Goal: Task Accomplishment & Management: Manage account settings

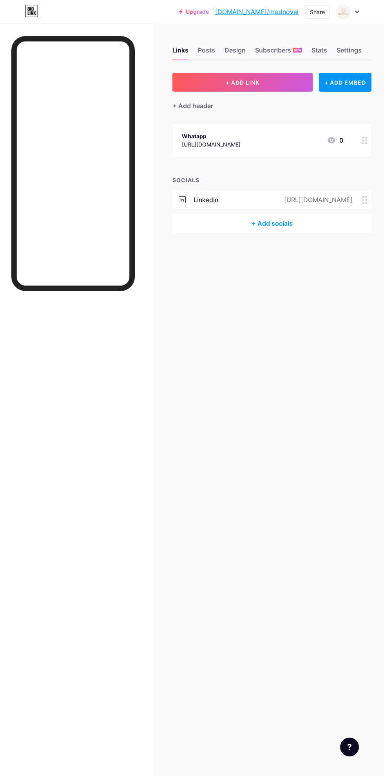
click at [278, 224] on div "+ Add socials" at bounding box center [271, 223] width 199 height 19
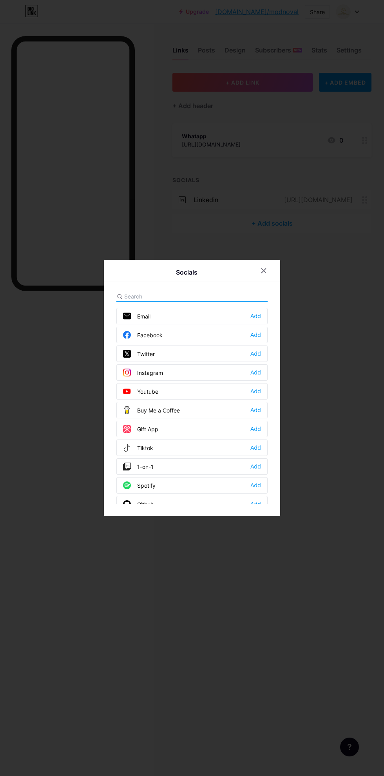
click at [223, 343] on div "Facebook Add" at bounding box center [191, 335] width 151 height 16
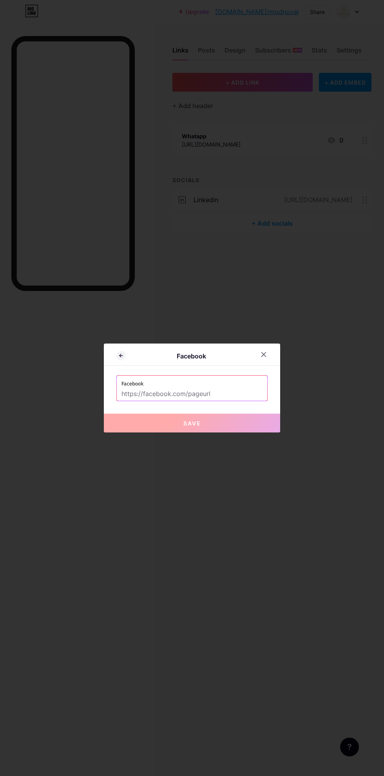
click at [210, 401] on input "text" at bounding box center [191, 393] width 141 height 13
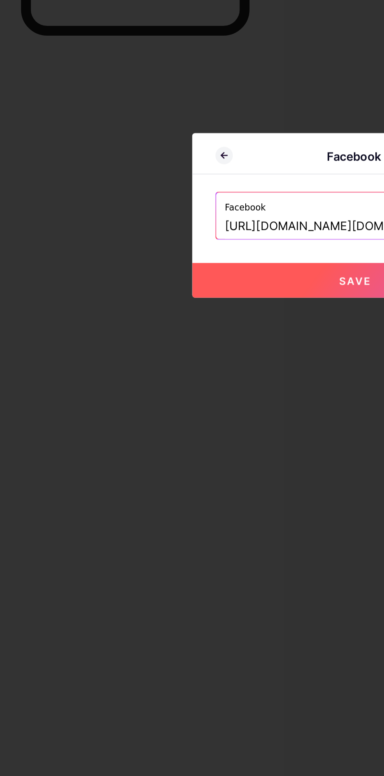
type input "[URL][DOMAIN_NAME][DOMAIN_NAME]"
click at [156, 432] on button "Save" at bounding box center [192, 423] width 176 height 19
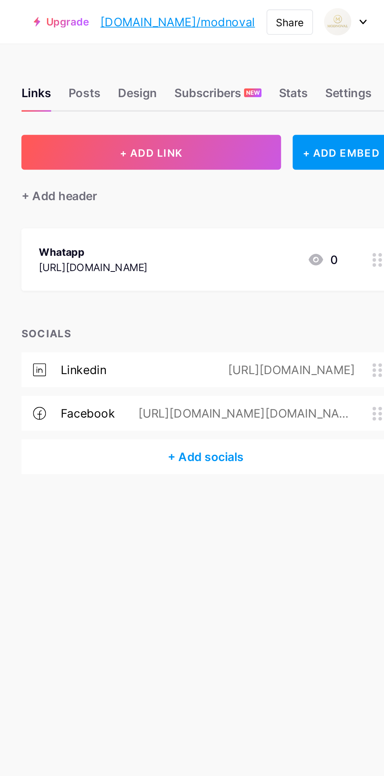
click at [206, 48] on div "Posts" at bounding box center [206, 52] width 17 height 14
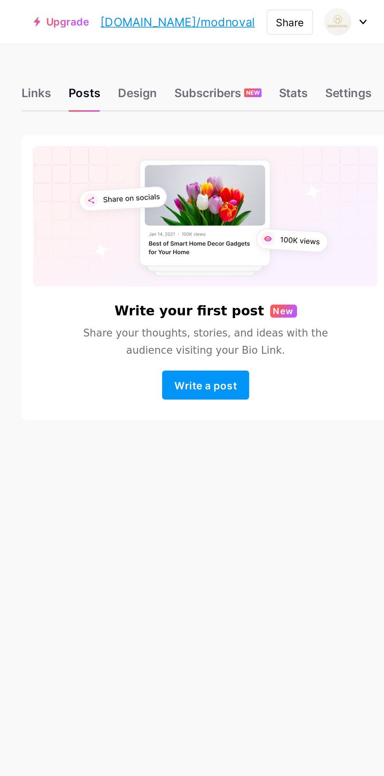
click at [270, 207] on span "Write a post" at bounding box center [272, 208] width 34 height 7
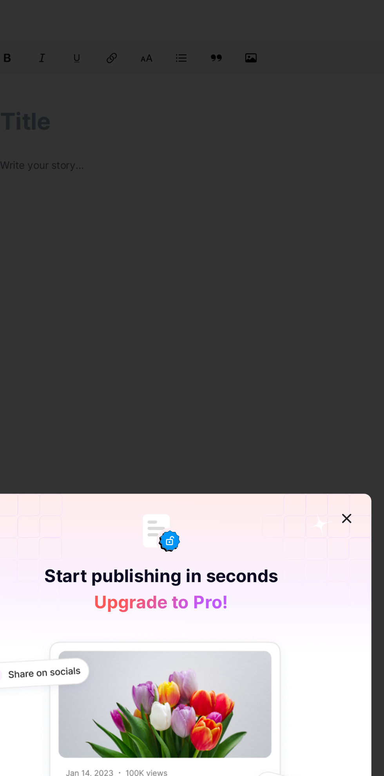
click at [254, 138] on div at bounding box center [192, 388] width 384 height 776
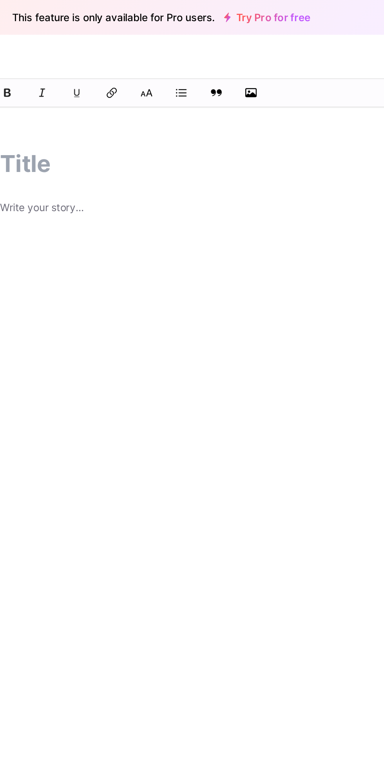
click at [243, 50] on icon "button" at bounding box center [240, 50] width 6 height 6
click at [0, 0] on input "file" at bounding box center [0, 0] width 0 height 0
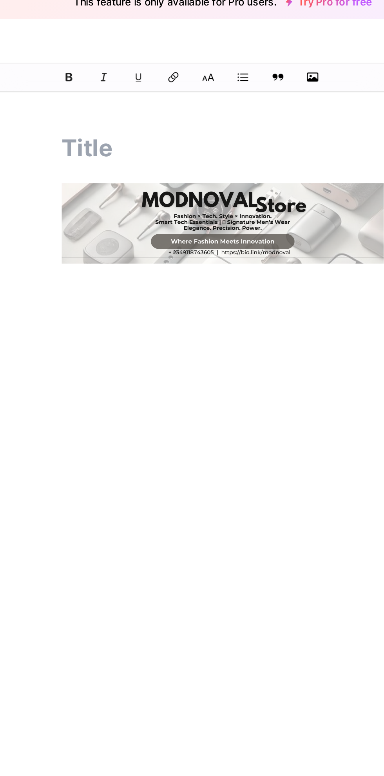
click at [126, 91] on input "text" at bounding box center [192, 88] width 174 height 19
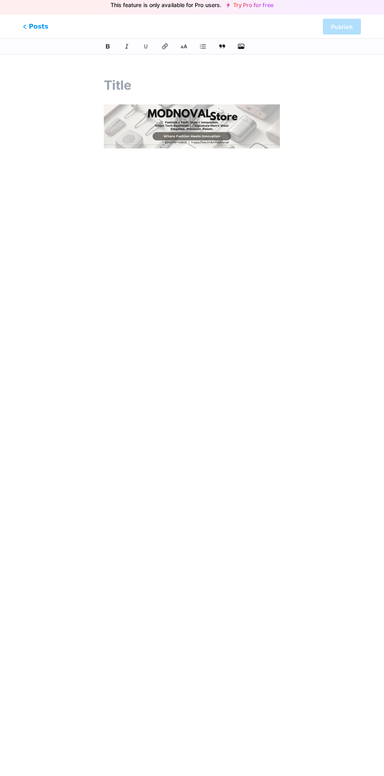
click at [272, 302] on div at bounding box center [192, 205] width 174 height 196
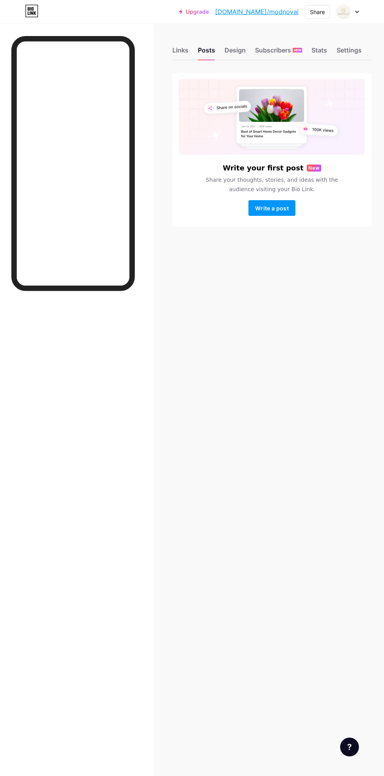
scroll to position [30, 0]
click at [226, 599] on div "Links Posts Design Subscribers NEW Stats Settings Write your first post New Sha…" at bounding box center [192, 388] width 384 height 776
click at [183, 55] on div "Links" at bounding box center [180, 52] width 16 height 14
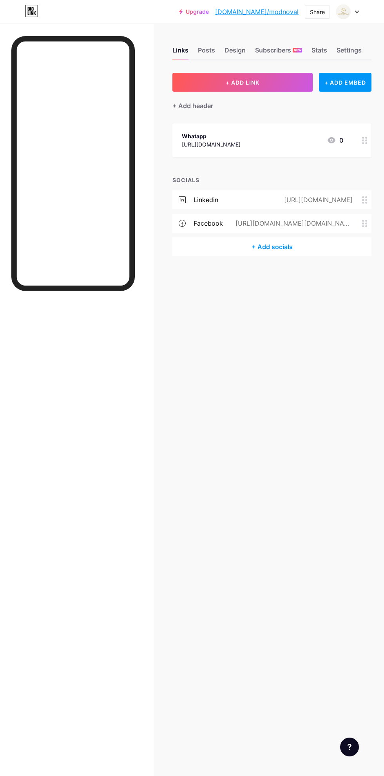
click at [226, 53] on div "Design" at bounding box center [234, 52] width 21 height 14
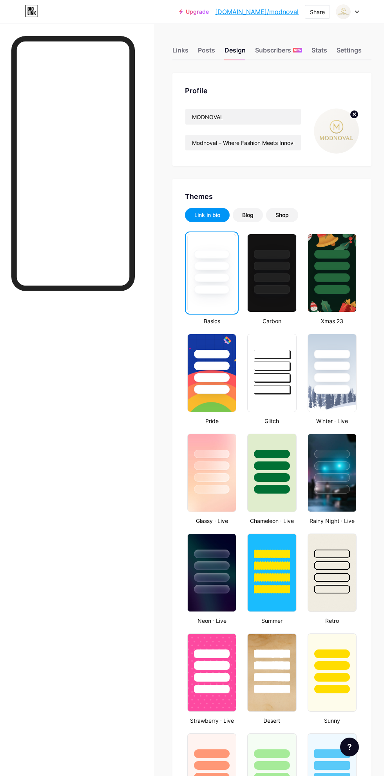
click at [208, 368] on div at bounding box center [212, 366] width 36 height 9
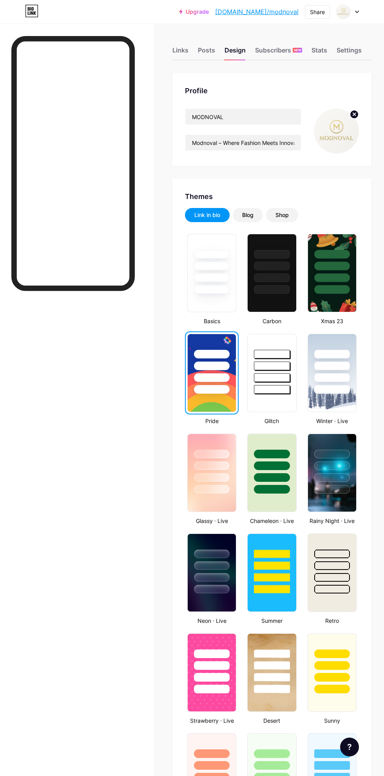
click at [206, 48] on div "Posts" at bounding box center [206, 52] width 17 height 14
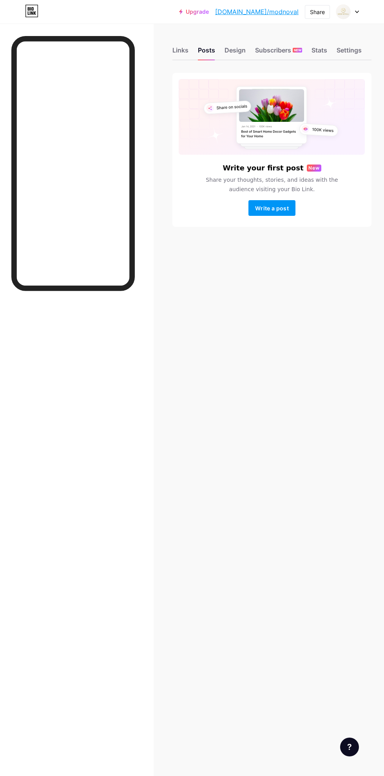
click at [253, 366] on div "Links Posts Design Subscribers NEW Stats Settings Write your first post New Sha…" at bounding box center [192, 388] width 384 height 776
